Goal: Task Accomplishment & Management: Manage account settings

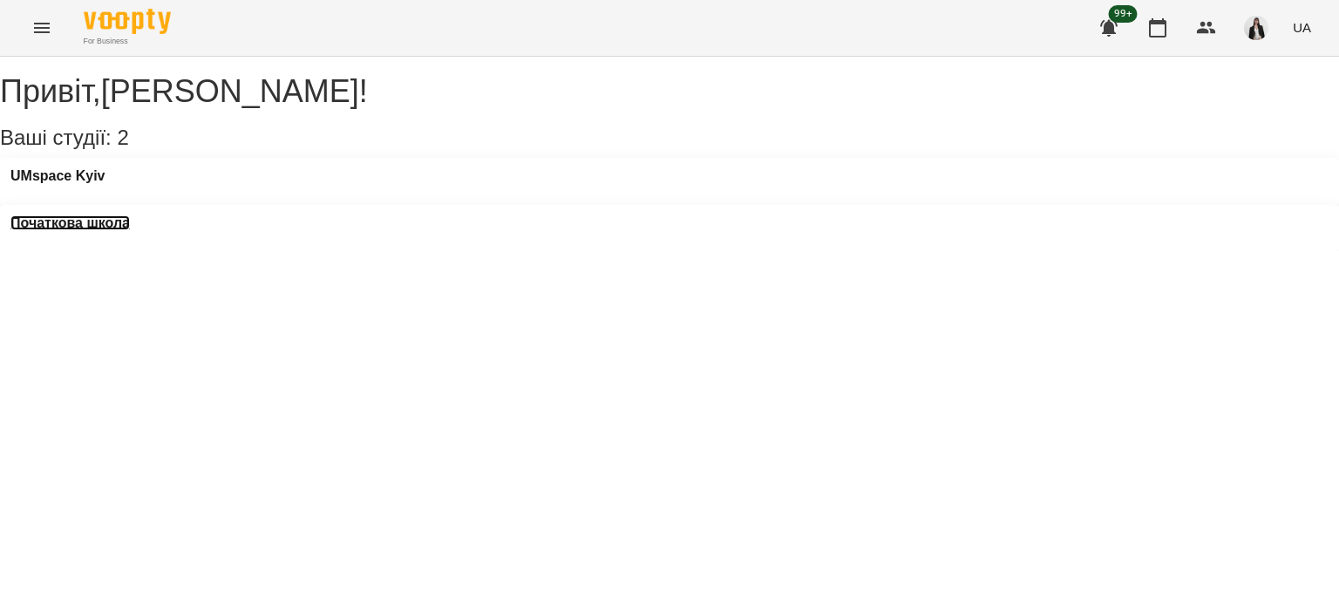
click at [130, 215] on h3 "Початкова школа" at bounding box center [69, 223] width 119 height 16
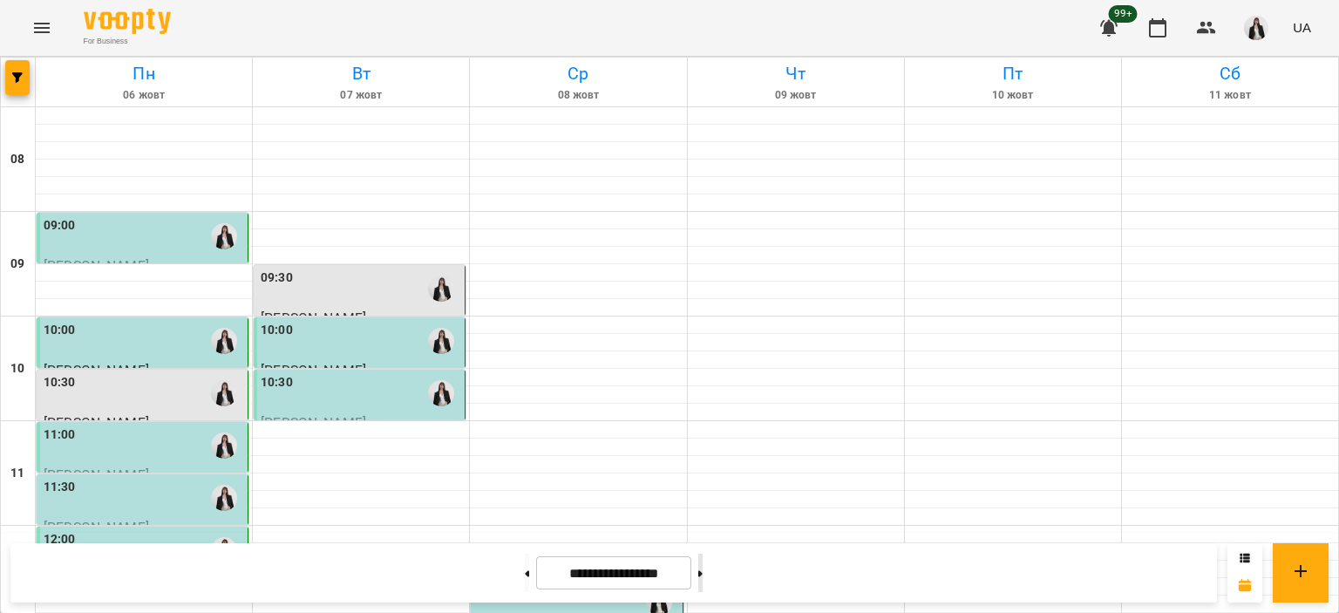
click at [702, 564] on button at bounding box center [700, 572] width 4 height 38
type input "**********"
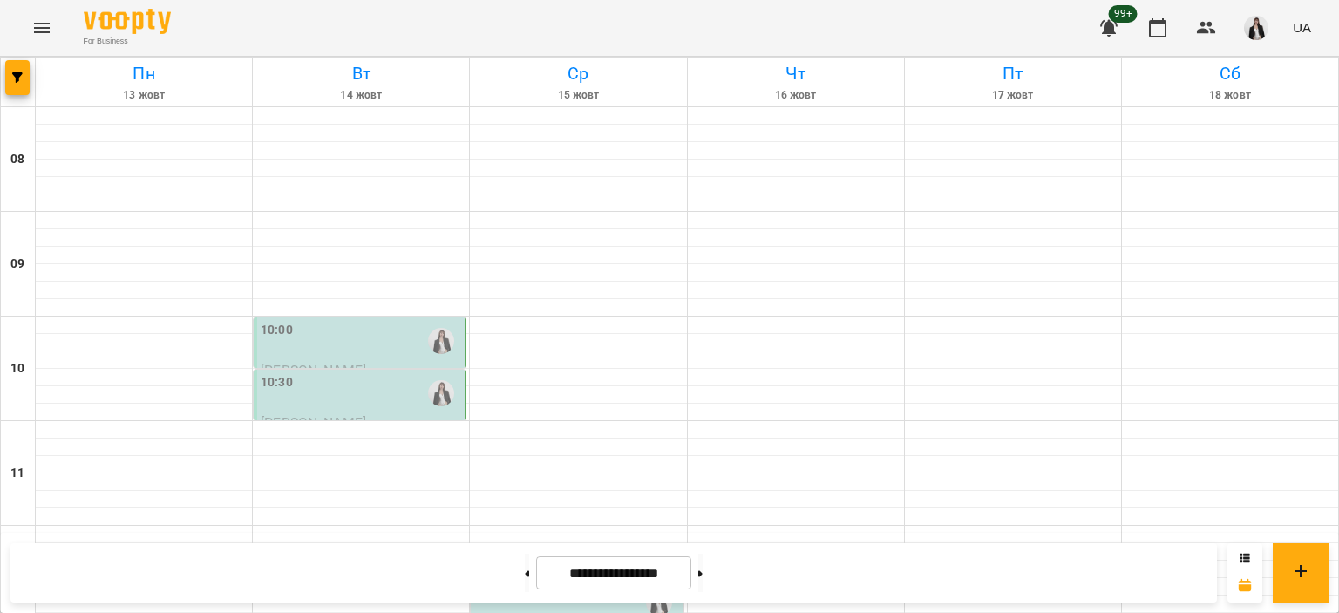
scroll to position [349, 0]
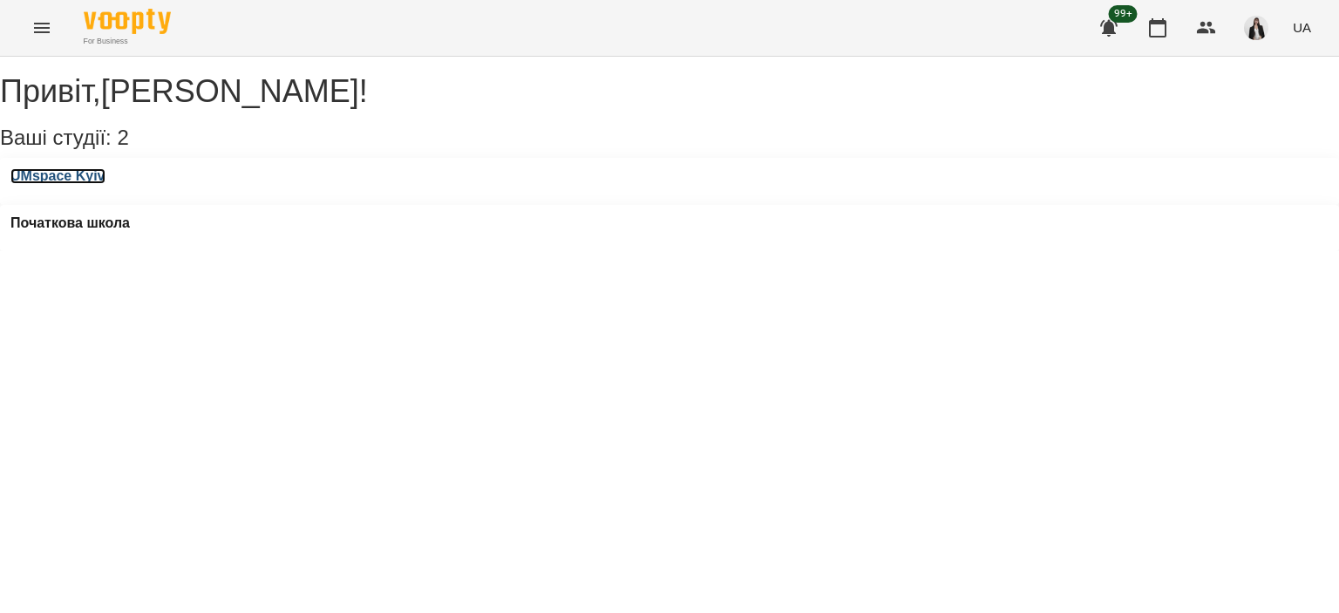
click at [86, 184] on h3 "UMspace Kyiv" at bounding box center [57, 176] width 95 height 16
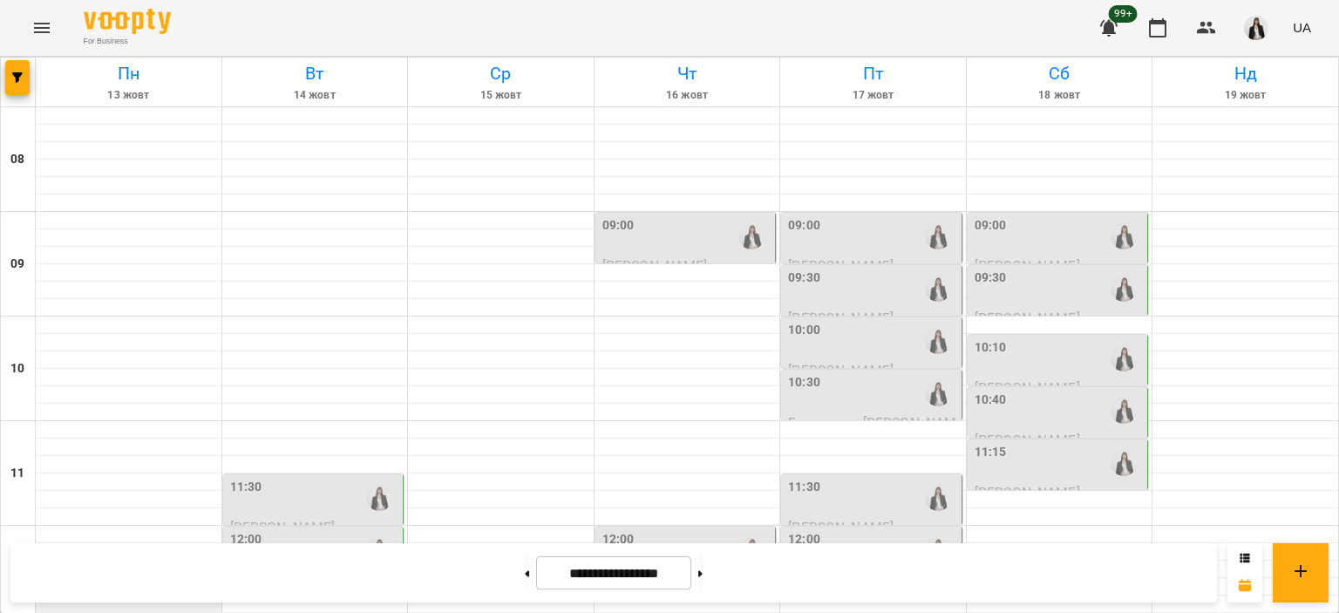
scroll to position [261, 0]
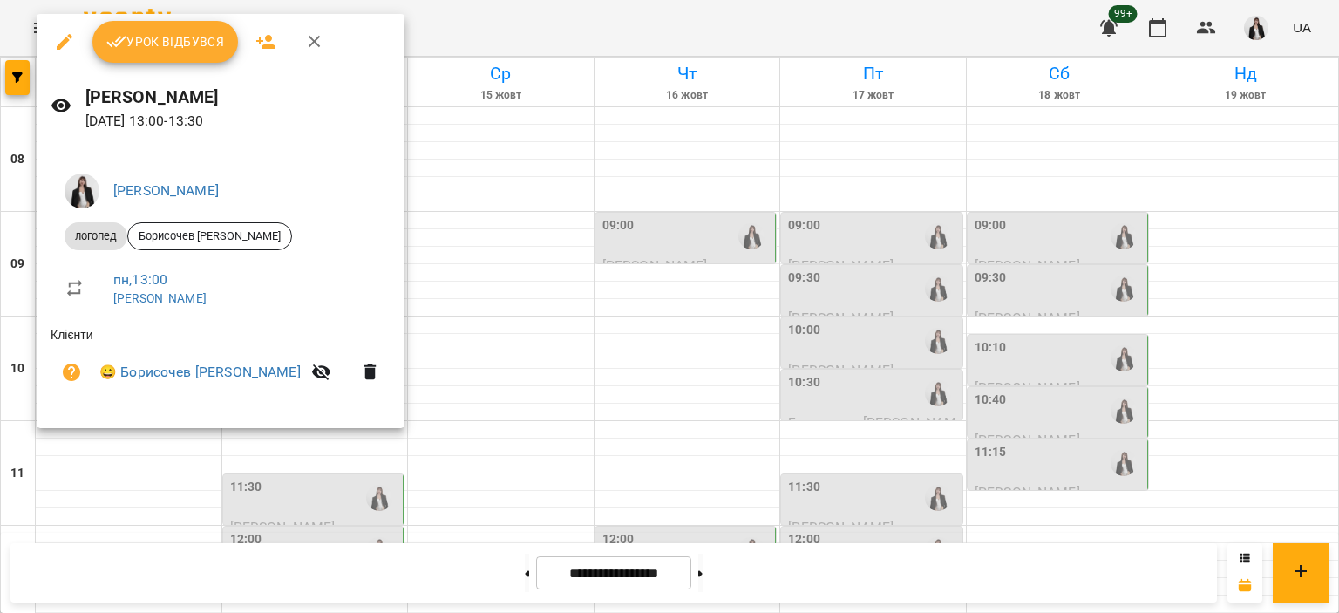
click at [165, 62] on button "Урок відбувся" at bounding box center [165, 42] width 146 height 42
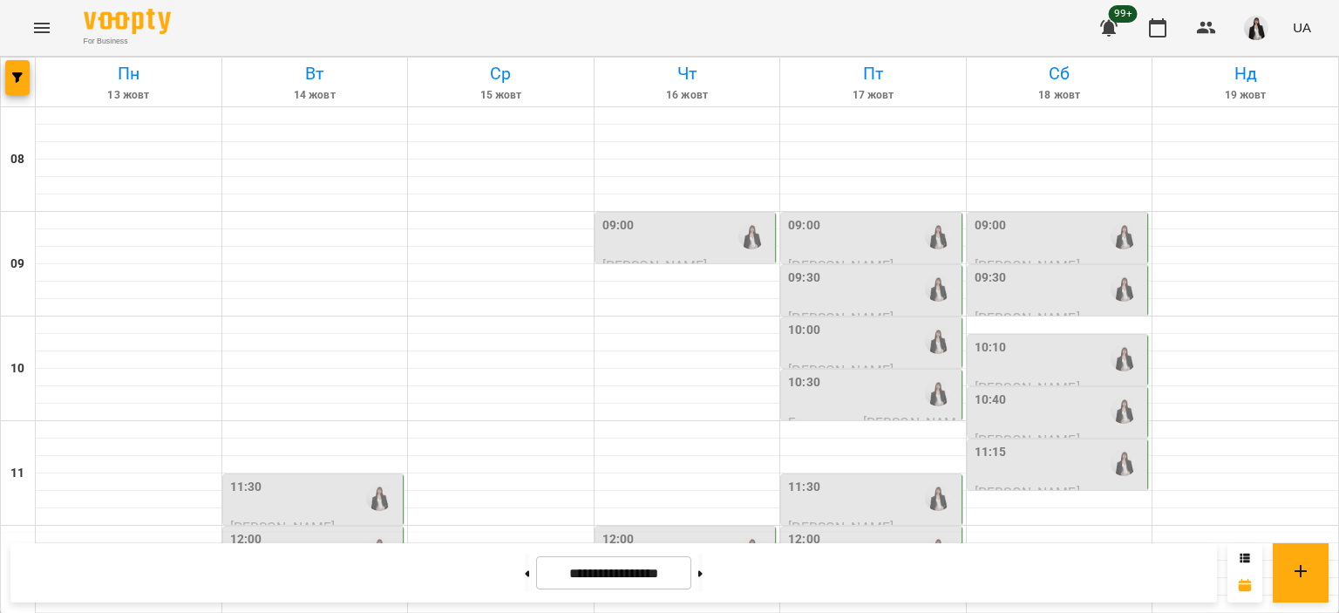
scroll to position [436, 0]
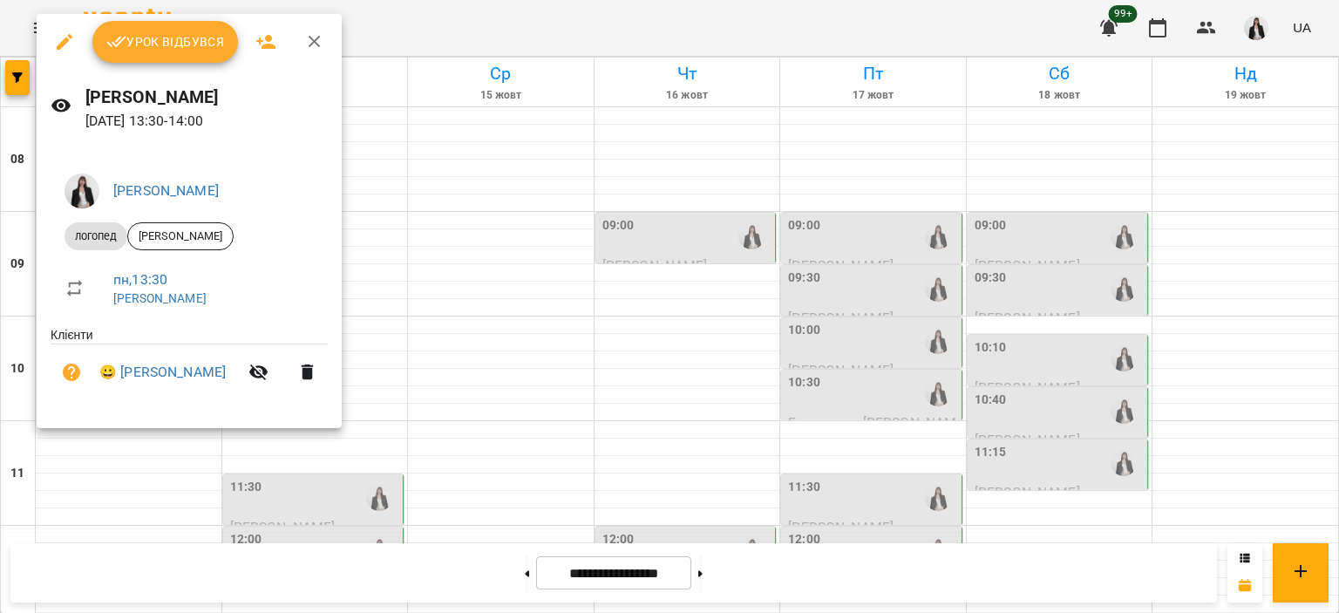
click at [137, 51] on span "Урок відбувся" at bounding box center [165, 41] width 119 height 21
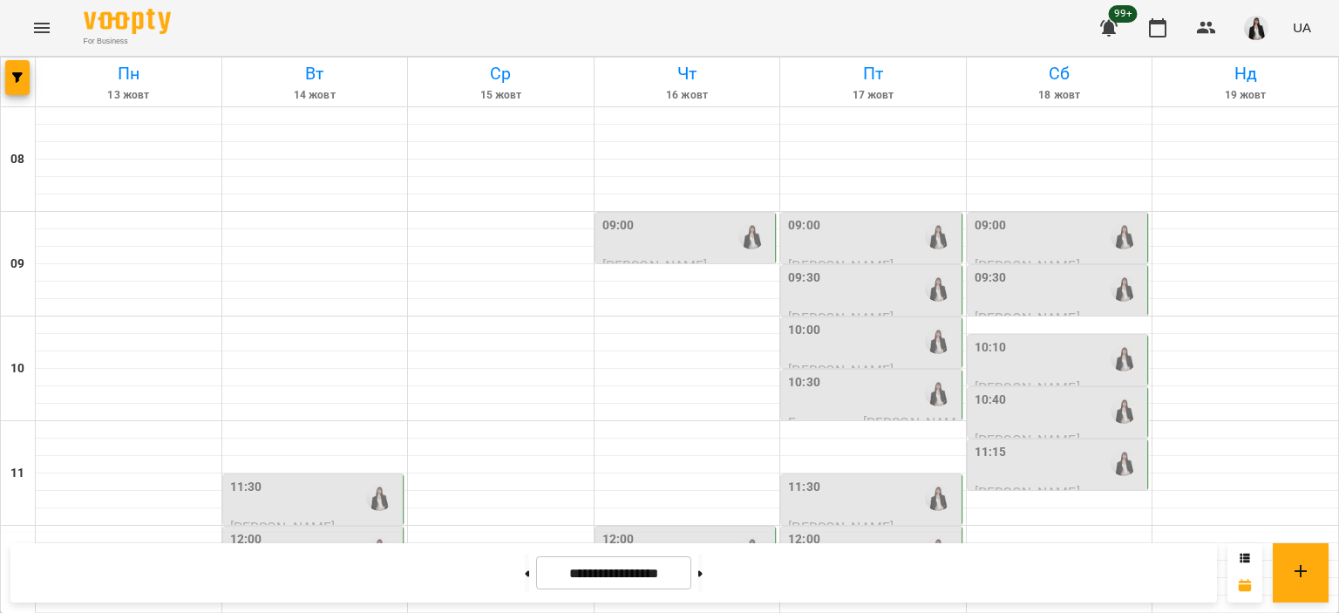
scroll to position [436, 0]
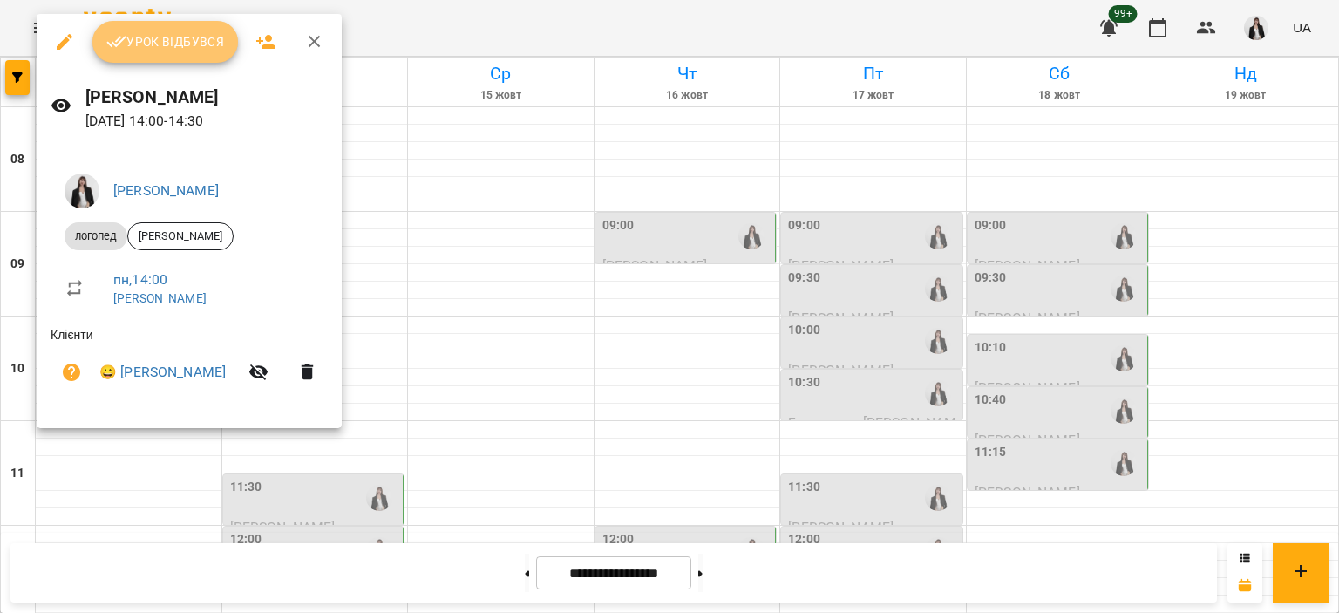
click at [106, 48] on icon "button" at bounding box center [116, 41] width 21 height 21
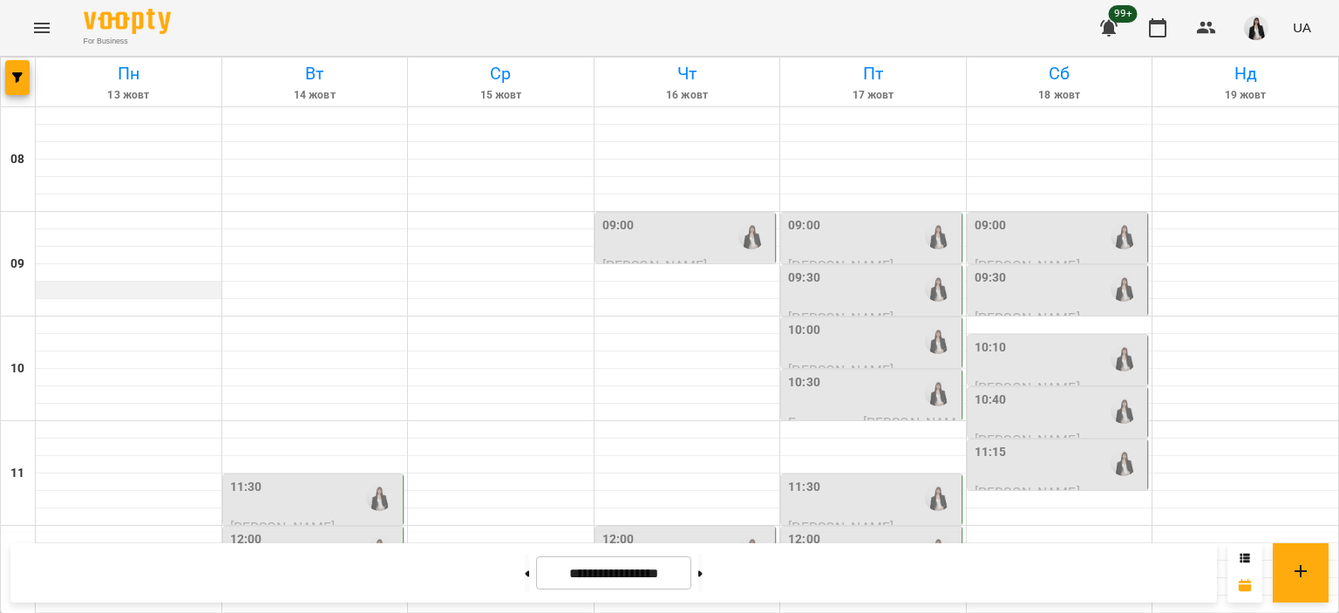
scroll to position [523, 0]
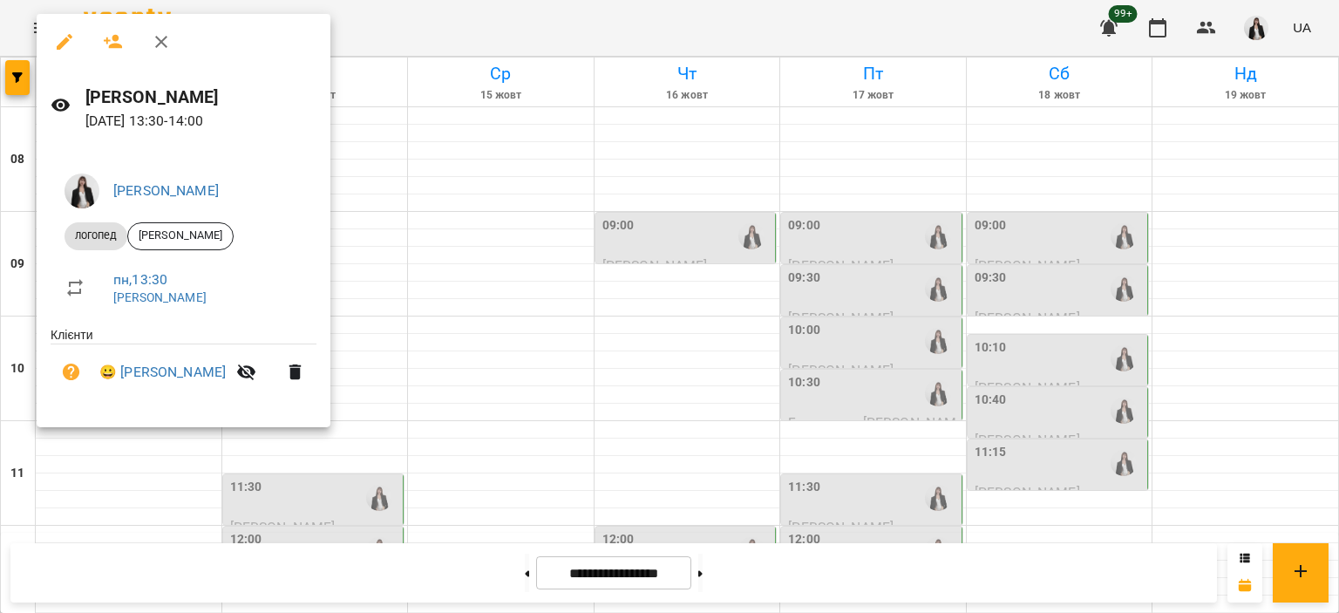
click at [107, 485] on div at bounding box center [669, 306] width 1339 height 613
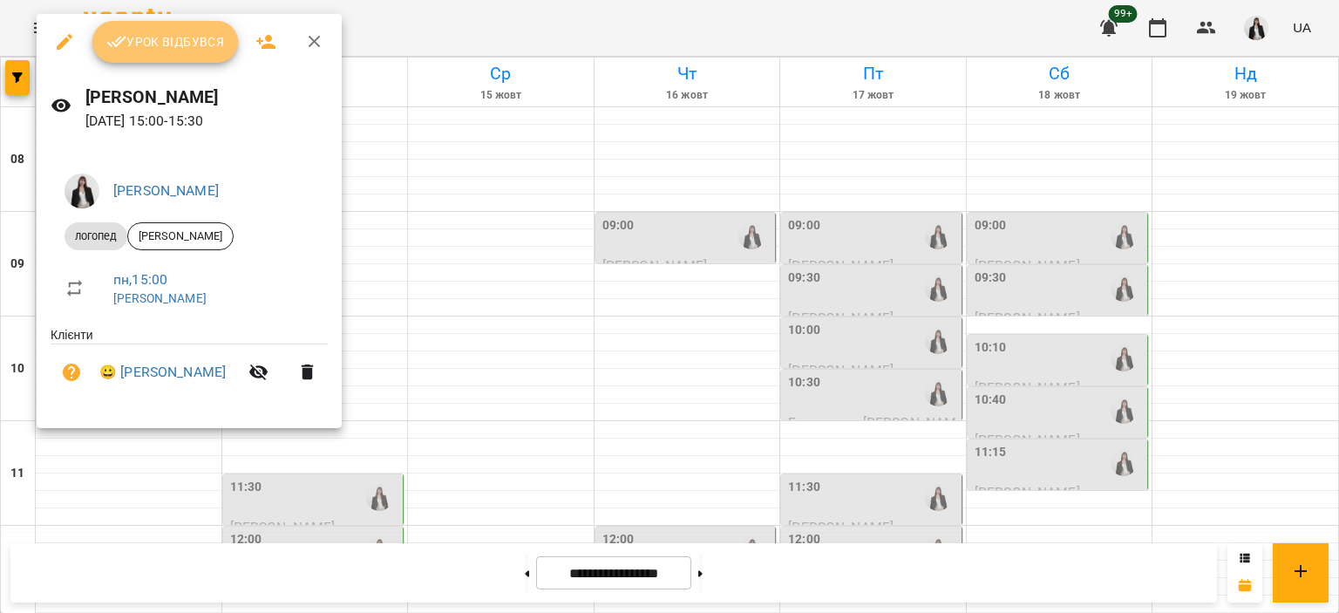
click at [146, 55] on button "Урок відбувся" at bounding box center [165, 42] width 146 height 42
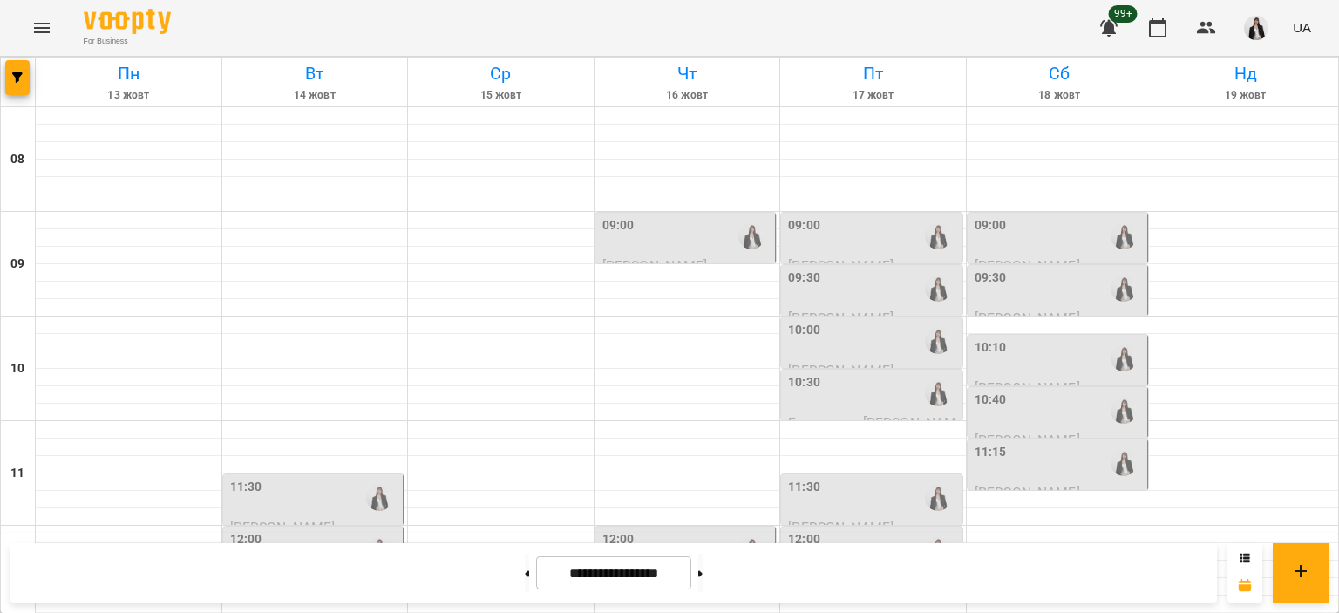
scroll to position [610, 0]
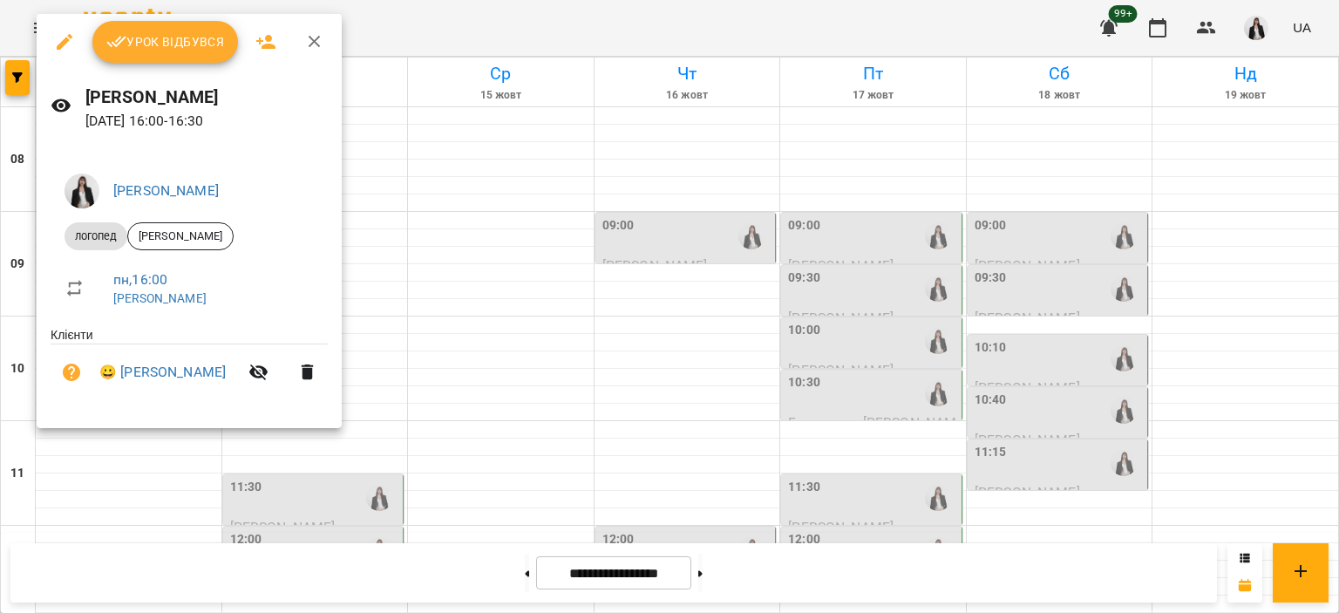
click at [152, 48] on span "Урок відбувся" at bounding box center [165, 41] width 119 height 21
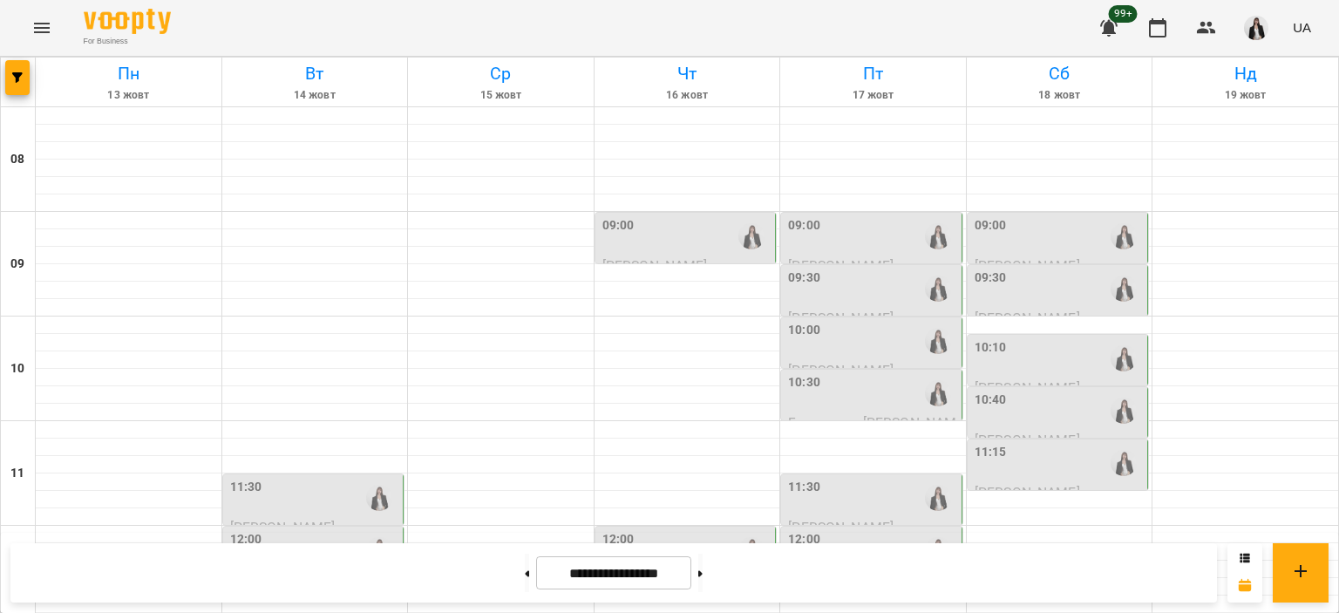
scroll to position [523, 0]
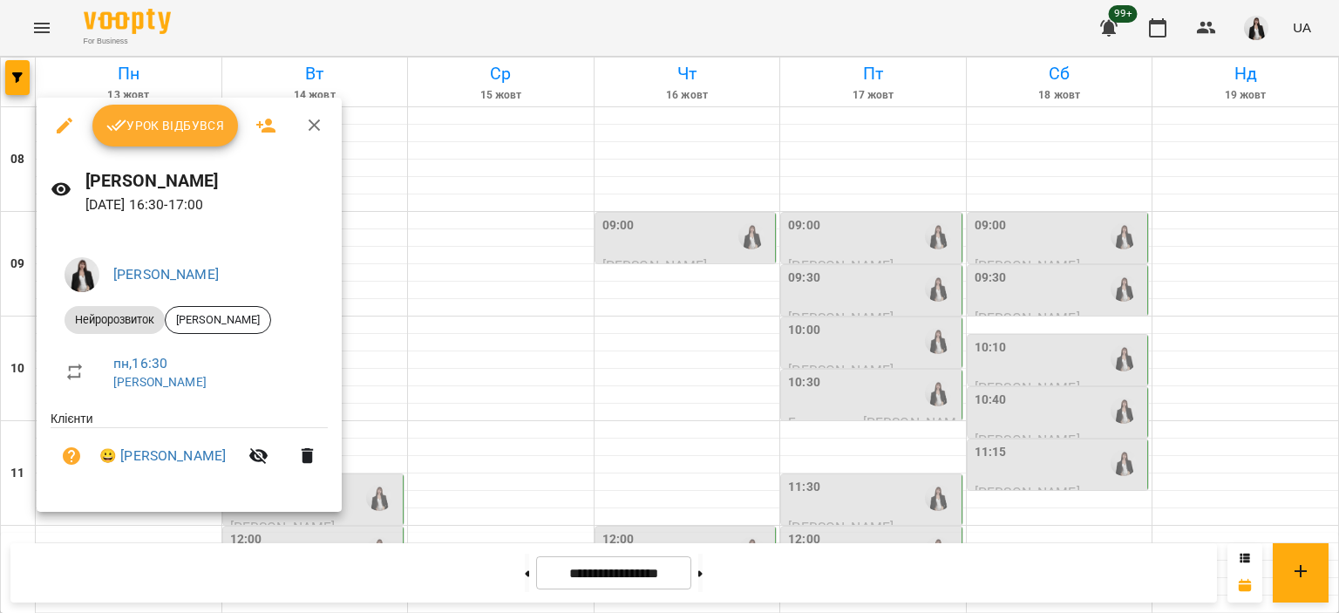
click at [166, 108] on button "Урок відбувся" at bounding box center [165, 126] width 146 height 42
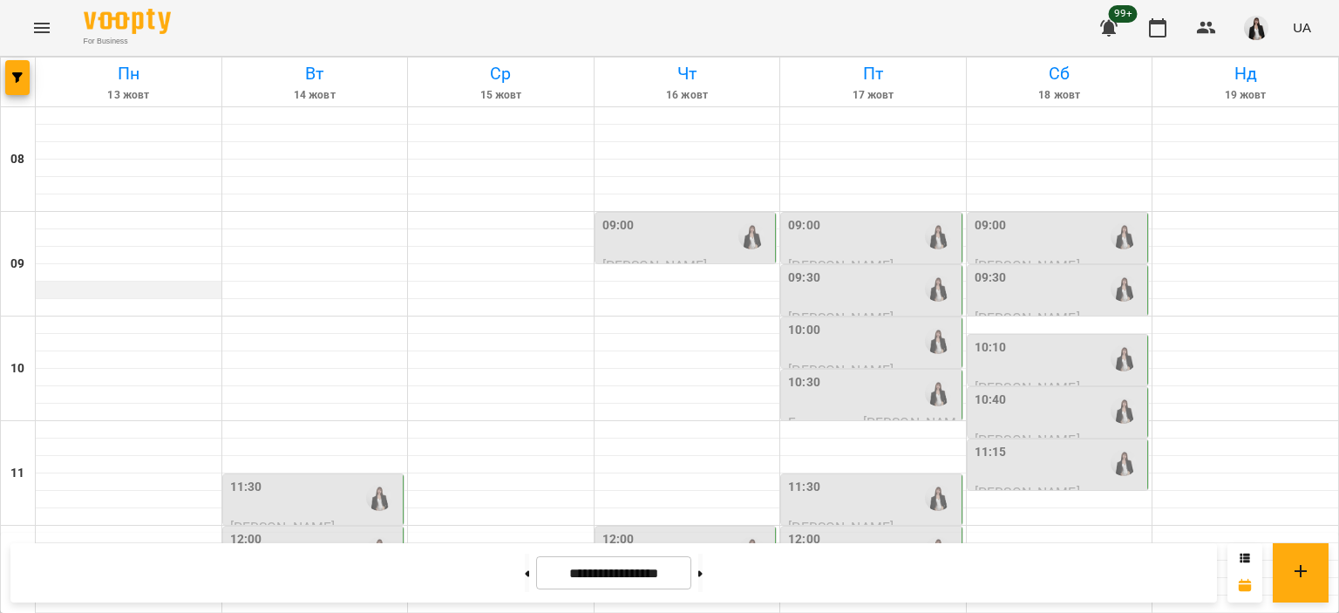
scroll to position [697, 0]
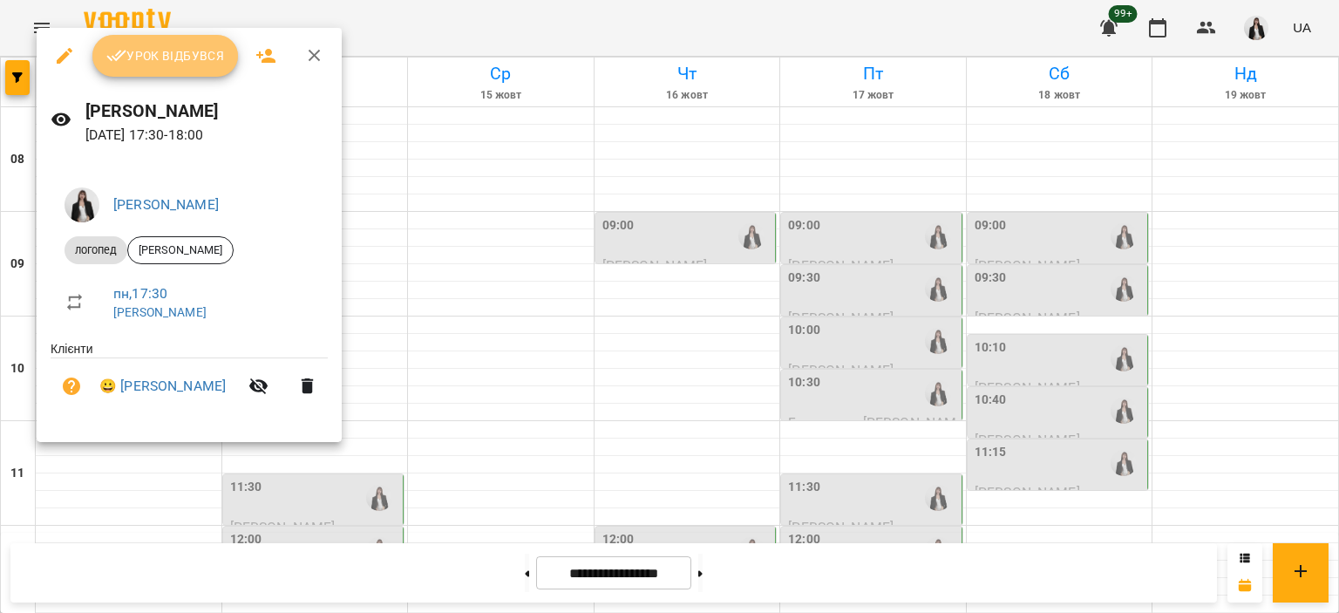
click at [159, 66] on button "Урок відбувся" at bounding box center [165, 56] width 146 height 42
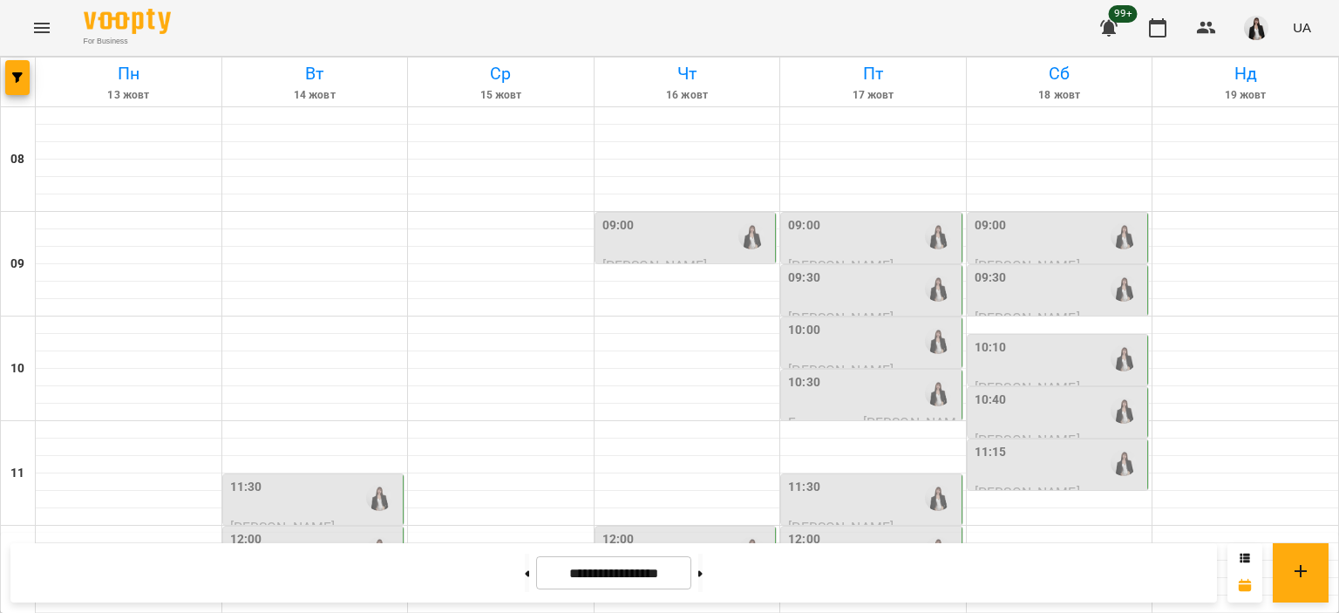
scroll to position [436, 0]
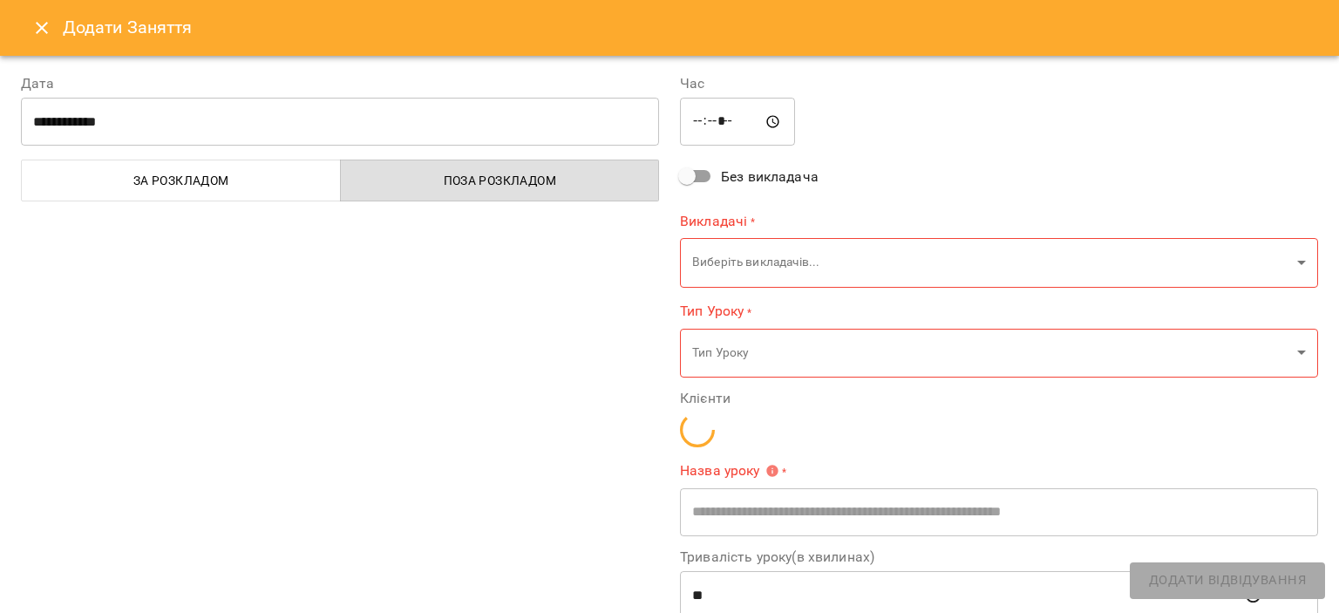
type input "*******"
type input "**"
type input "**********"
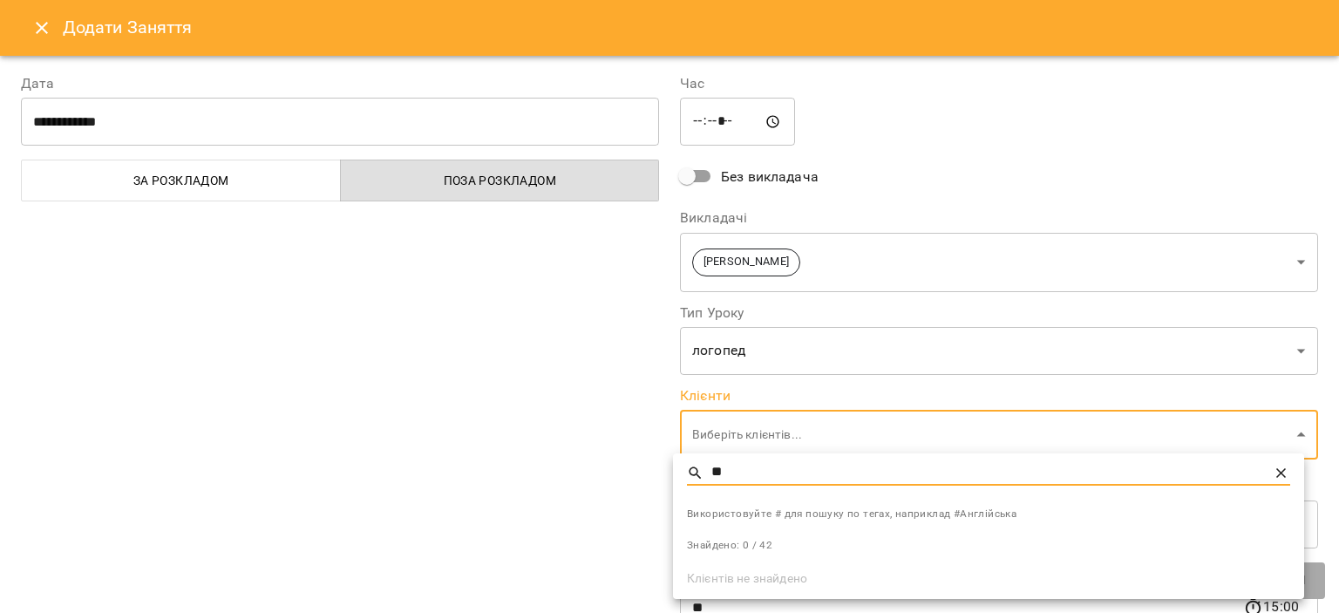
type input "*"
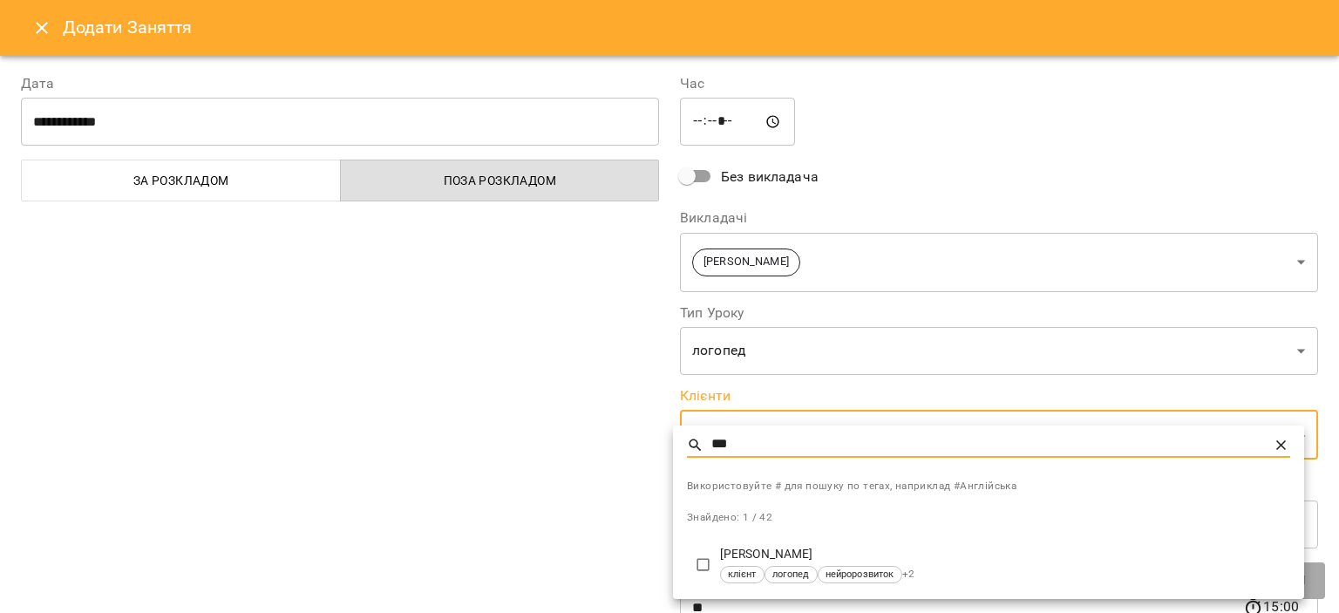
type input "***"
drag, startPoint x: 1277, startPoint y: 449, endPoint x: 0, endPoint y: 105, distance: 1322.1
click at [1276, 449] on icon at bounding box center [1280, 445] width 17 height 17
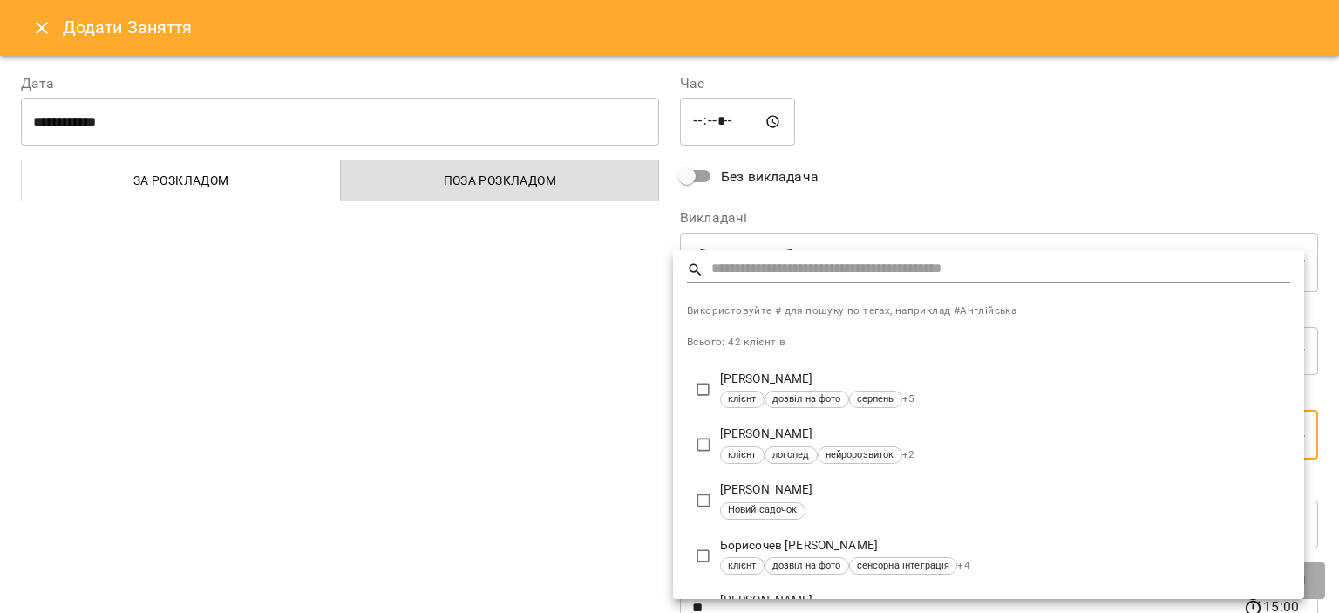
click at [33, 25] on div at bounding box center [669, 306] width 1339 height 613
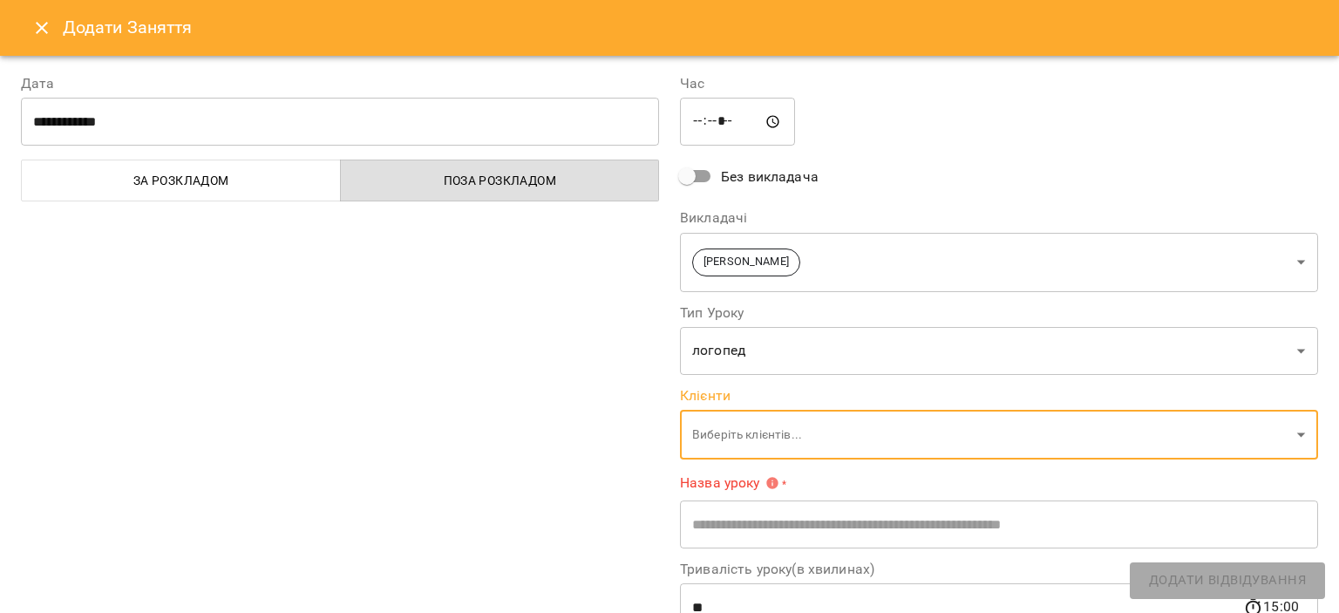
click at [38, 39] on button "Close" at bounding box center [42, 28] width 42 height 42
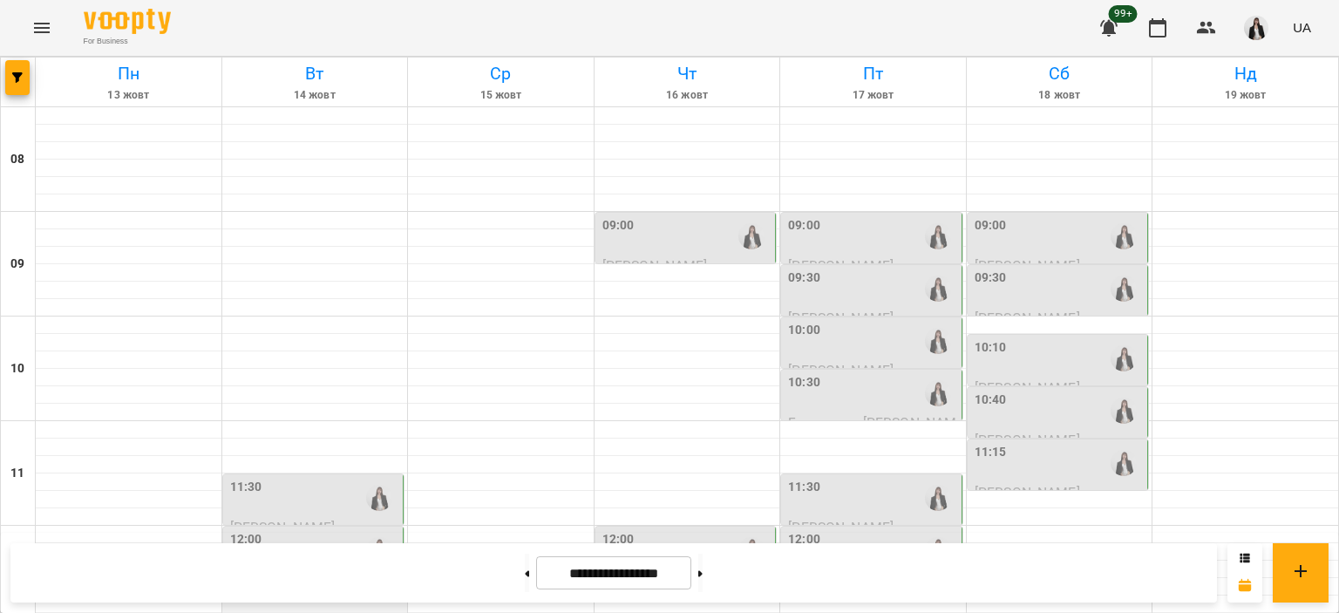
scroll to position [349, 0]
click at [1269, 18] on button "button" at bounding box center [1255, 27] width 45 height 45
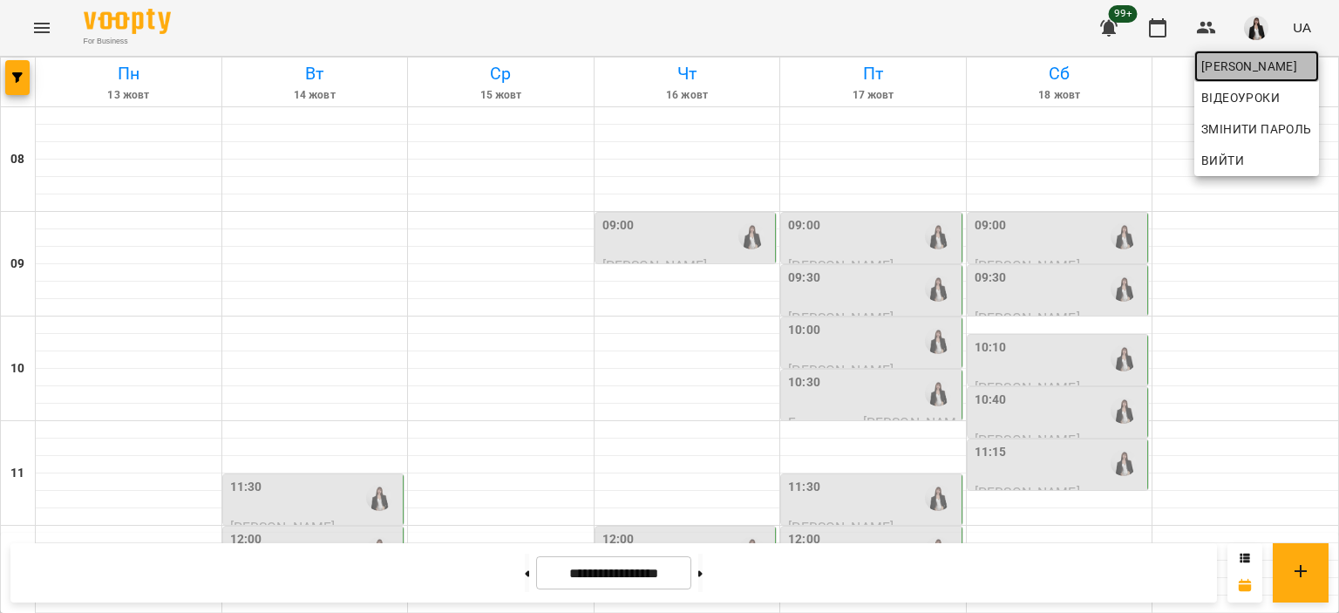
click at [1253, 67] on span "[PERSON_NAME]" at bounding box center [1256, 66] width 111 height 21
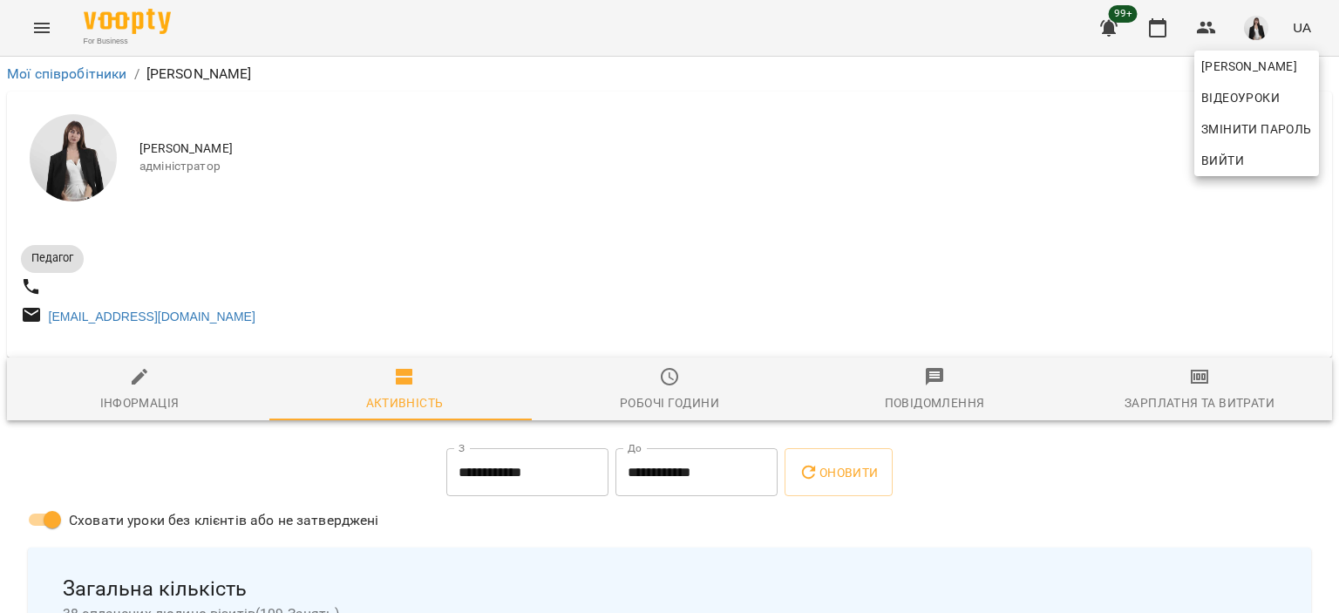
drag, startPoint x: 1060, startPoint y: 499, endPoint x: 996, endPoint y: 484, distance: 65.5
click at [1060, 500] on div at bounding box center [669, 306] width 1339 height 613
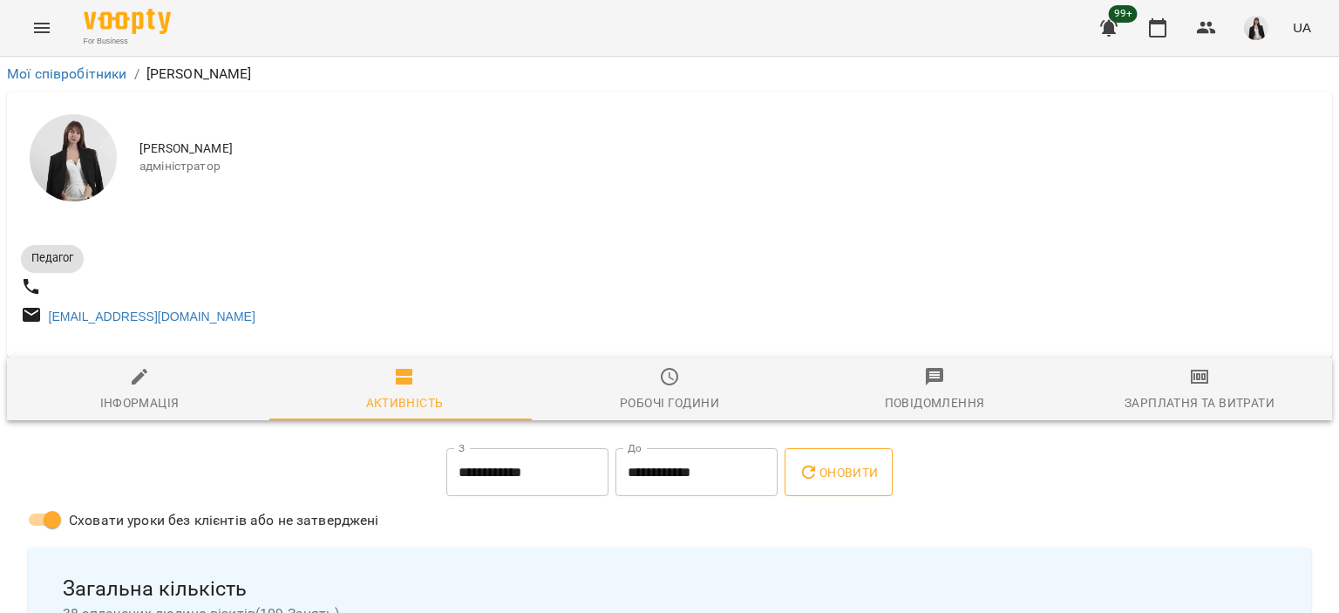
drag, startPoint x: 911, startPoint y: 463, endPoint x: 886, endPoint y: 467, distance: 24.8
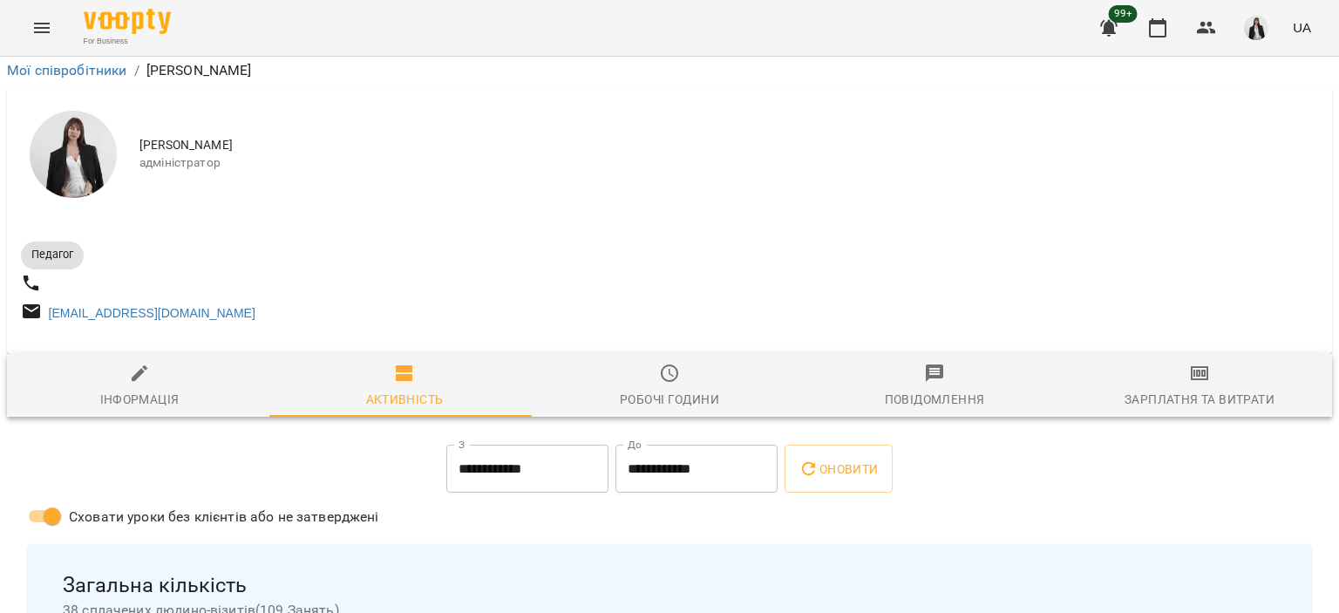
scroll to position [784, 0]
drag, startPoint x: 768, startPoint y: 146, endPoint x: 832, endPoint y: 141, distance: 64.6
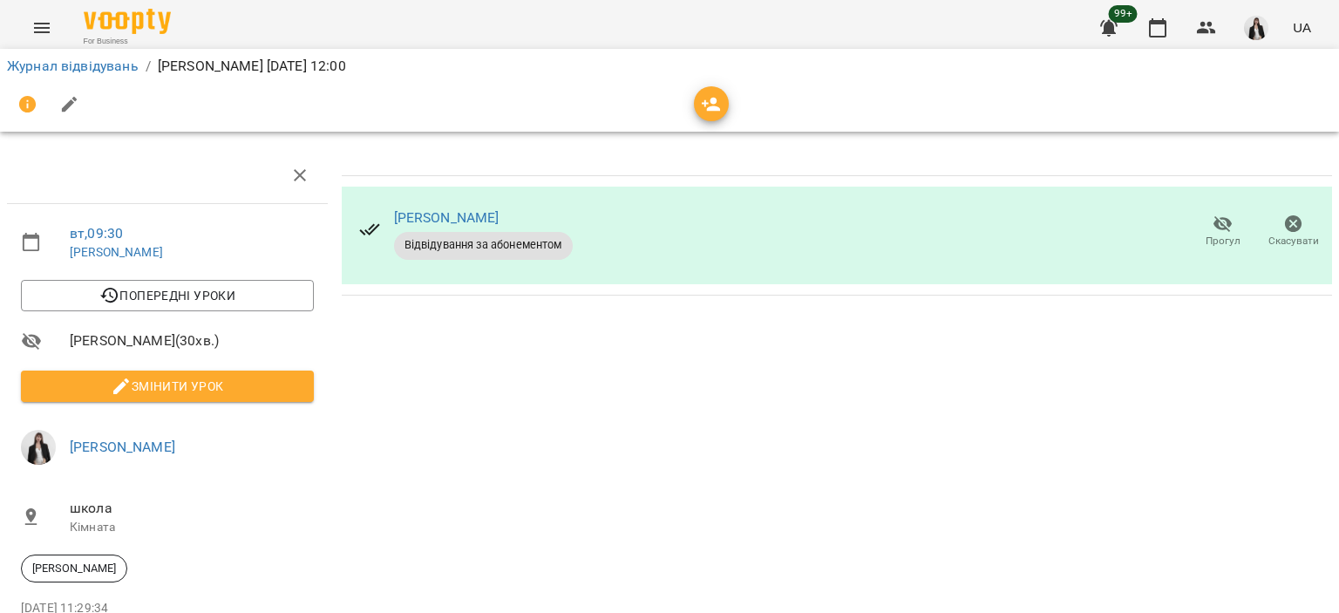
scroll to position [100, 0]
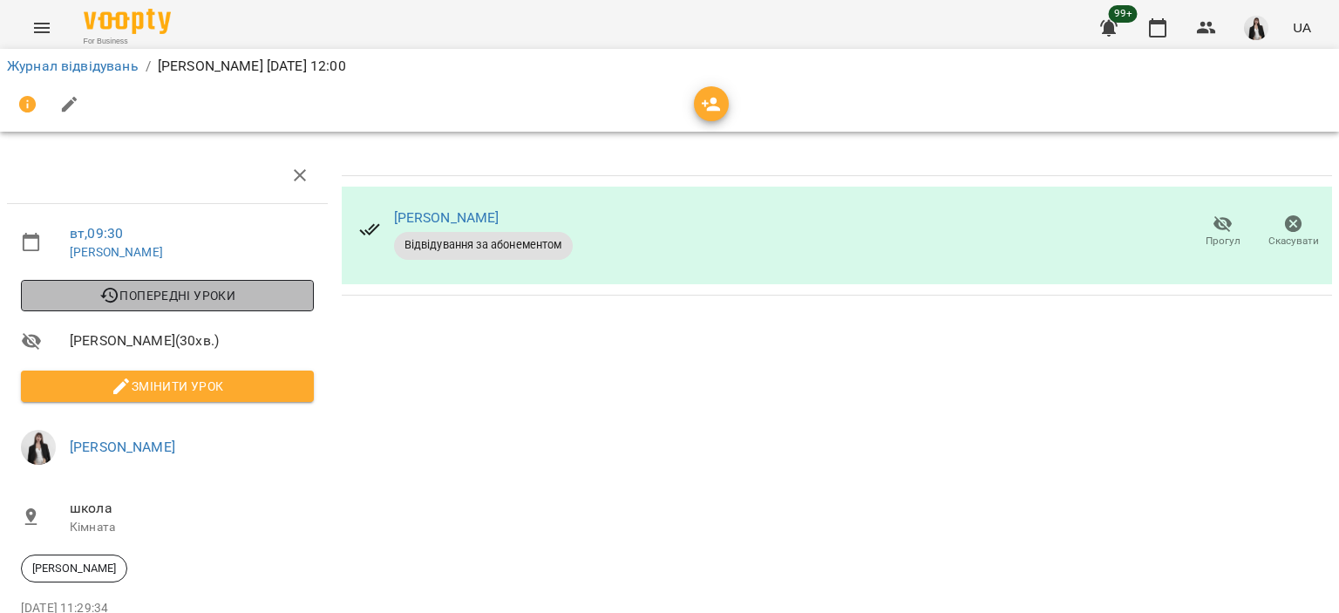
click at [232, 285] on span "Попередні уроки" at bounding box center [167, 295] width 265 height 21
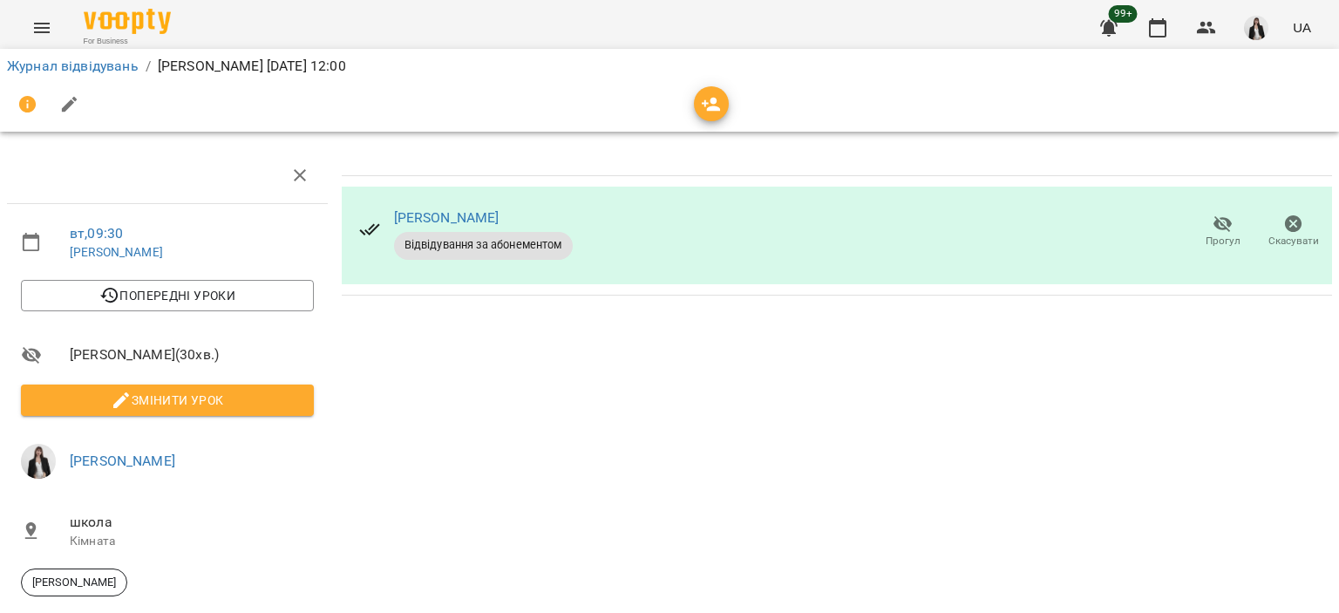
scroll to position [114, 0]
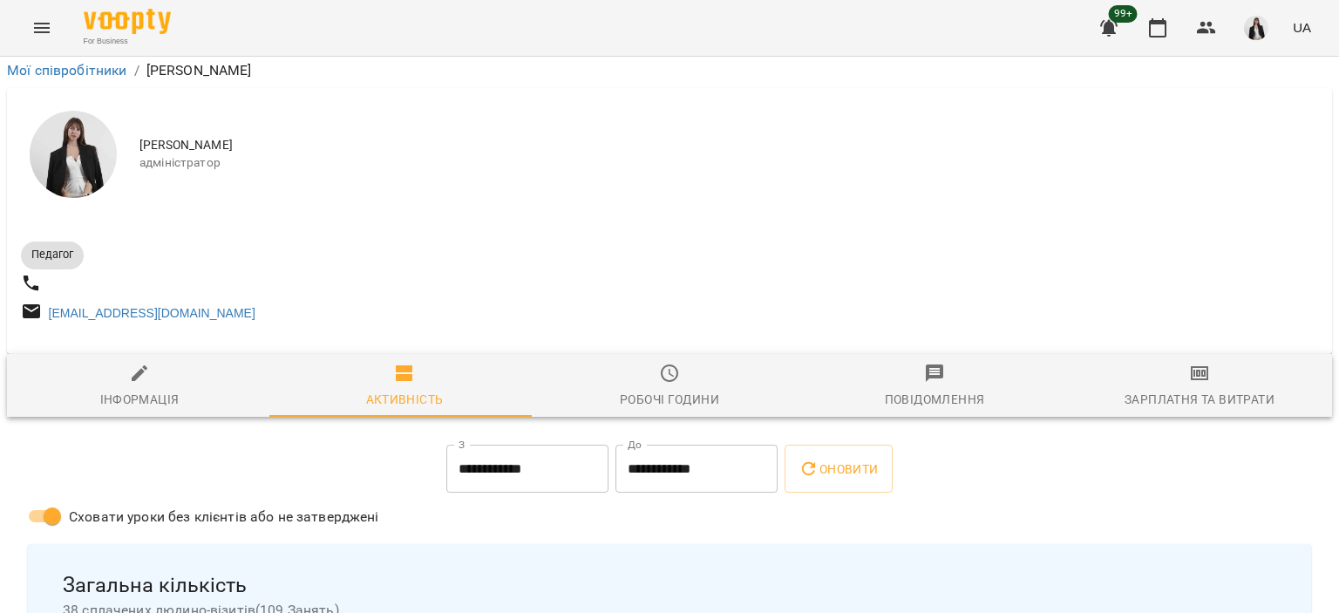
scroll to position [959, 0]
